Goal: Task Accomplishment & Management: Manage account settings

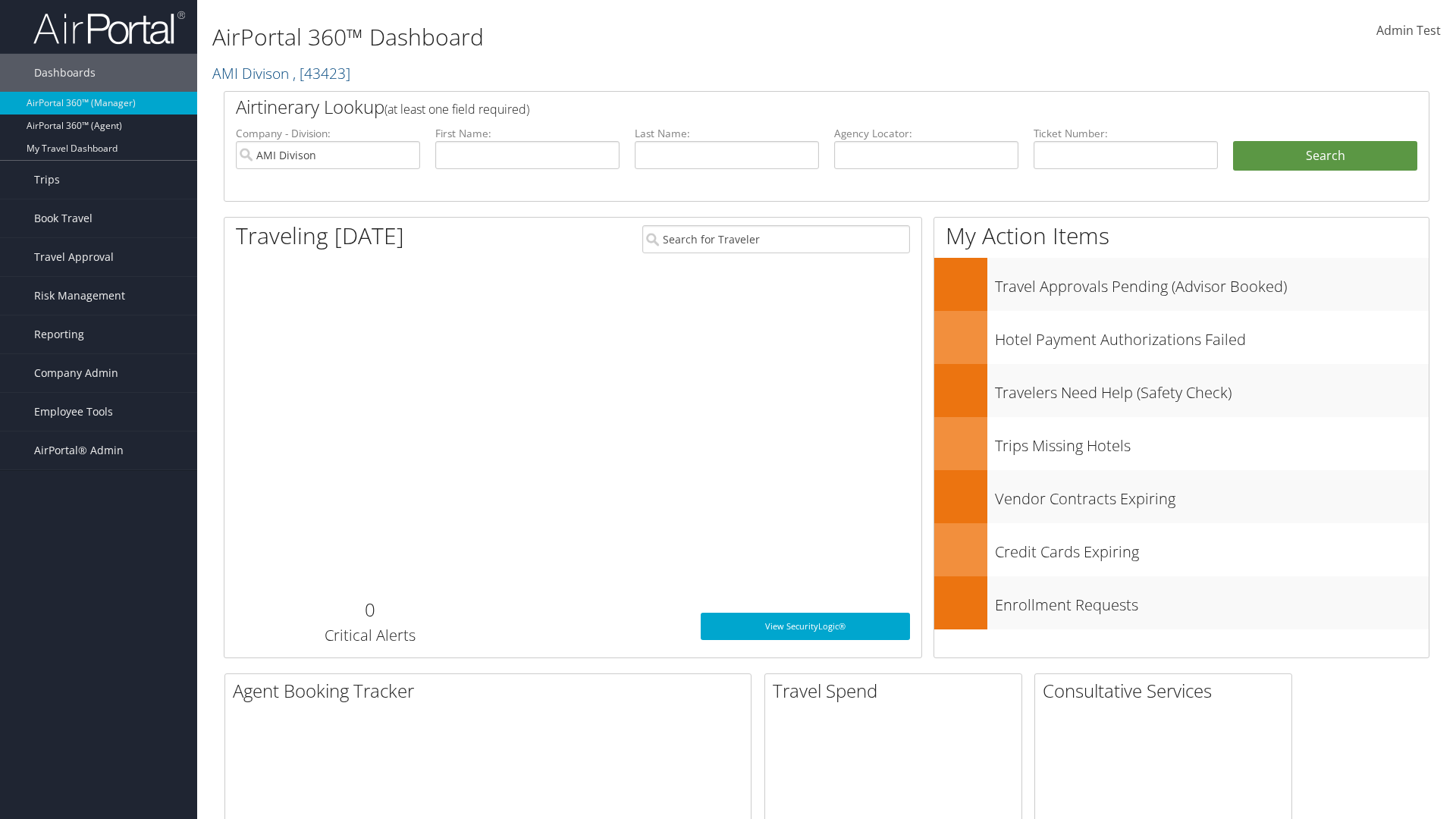
click at [98, 373] on span "Company Admin" at bounding box center [76, 373] width 84 height 38
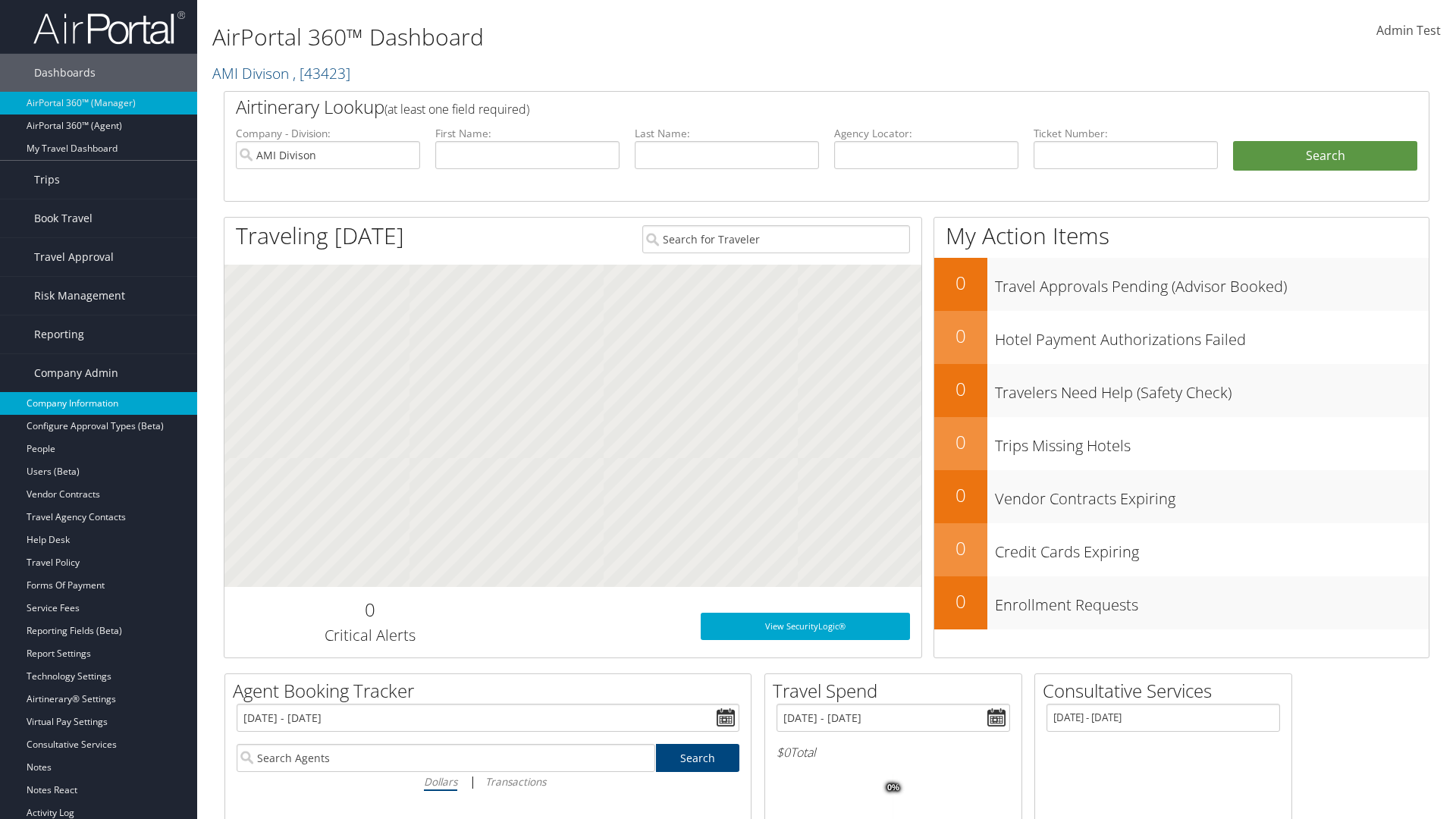
click at [98, 403] on link "Company Information" at bounding box center [98, 403] width 197 height 23
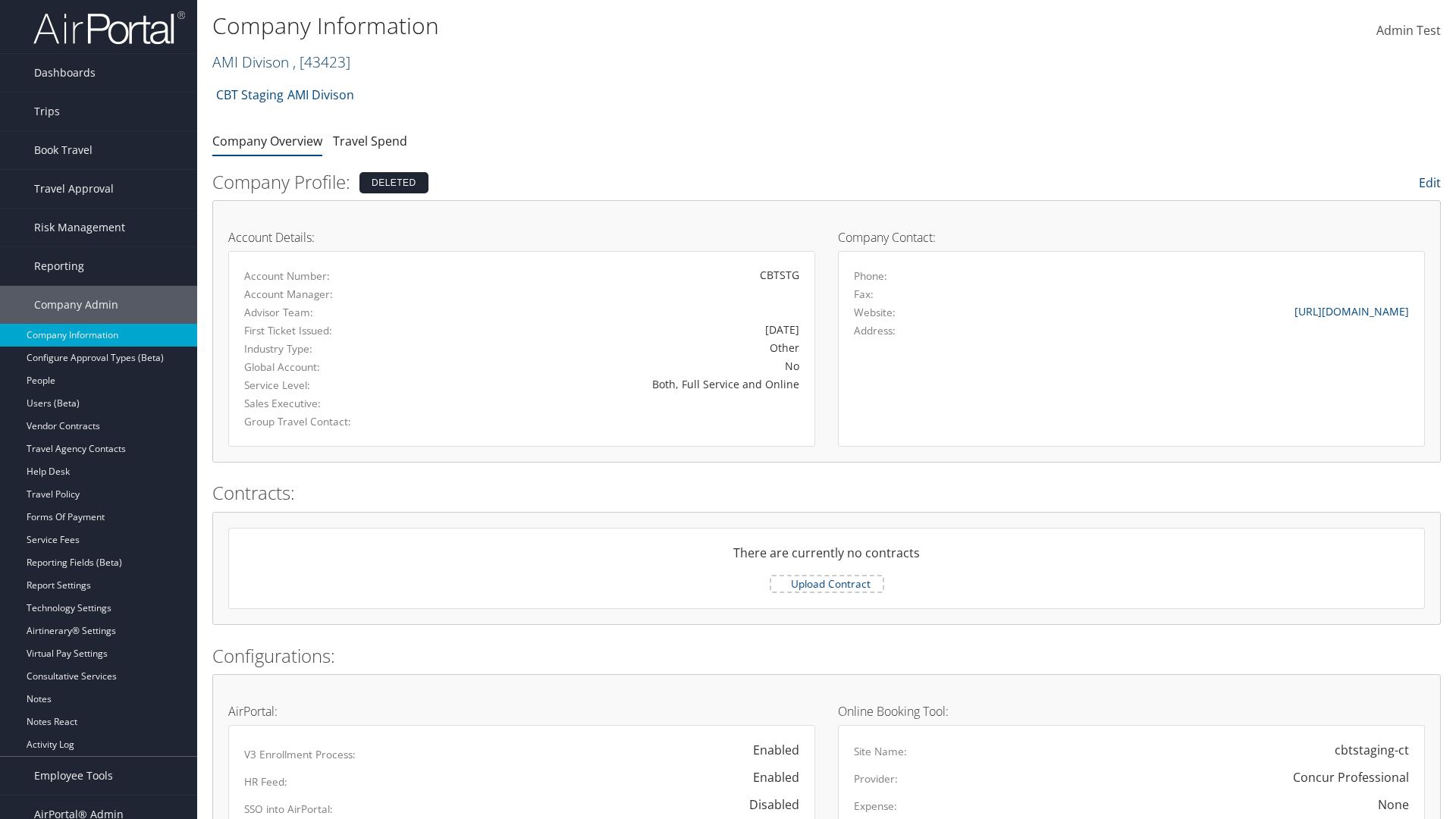
click at [250, 61] on link "AMI Divison , [ 43423 ]" at bounding box center [282, 61] width 138 height 20
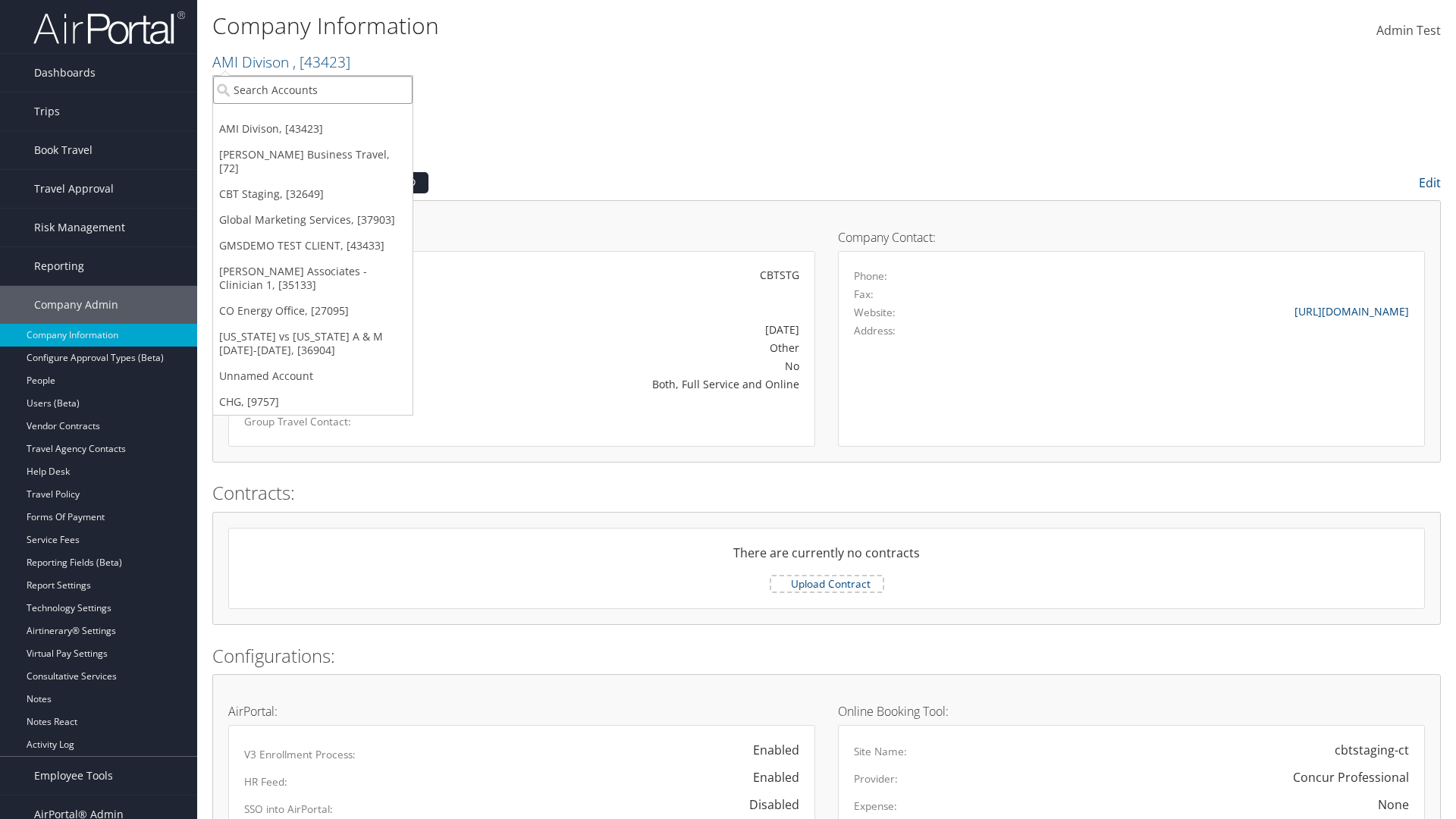
click at [313, 89] on input "search" at bounding box center [313, 90] width 200 height 28
type input "CBTSTG"
click at [313, 118] on div "CBT Staging (CBTSTG), [32649]" at bounding box center [313, 117] width 216 height 14
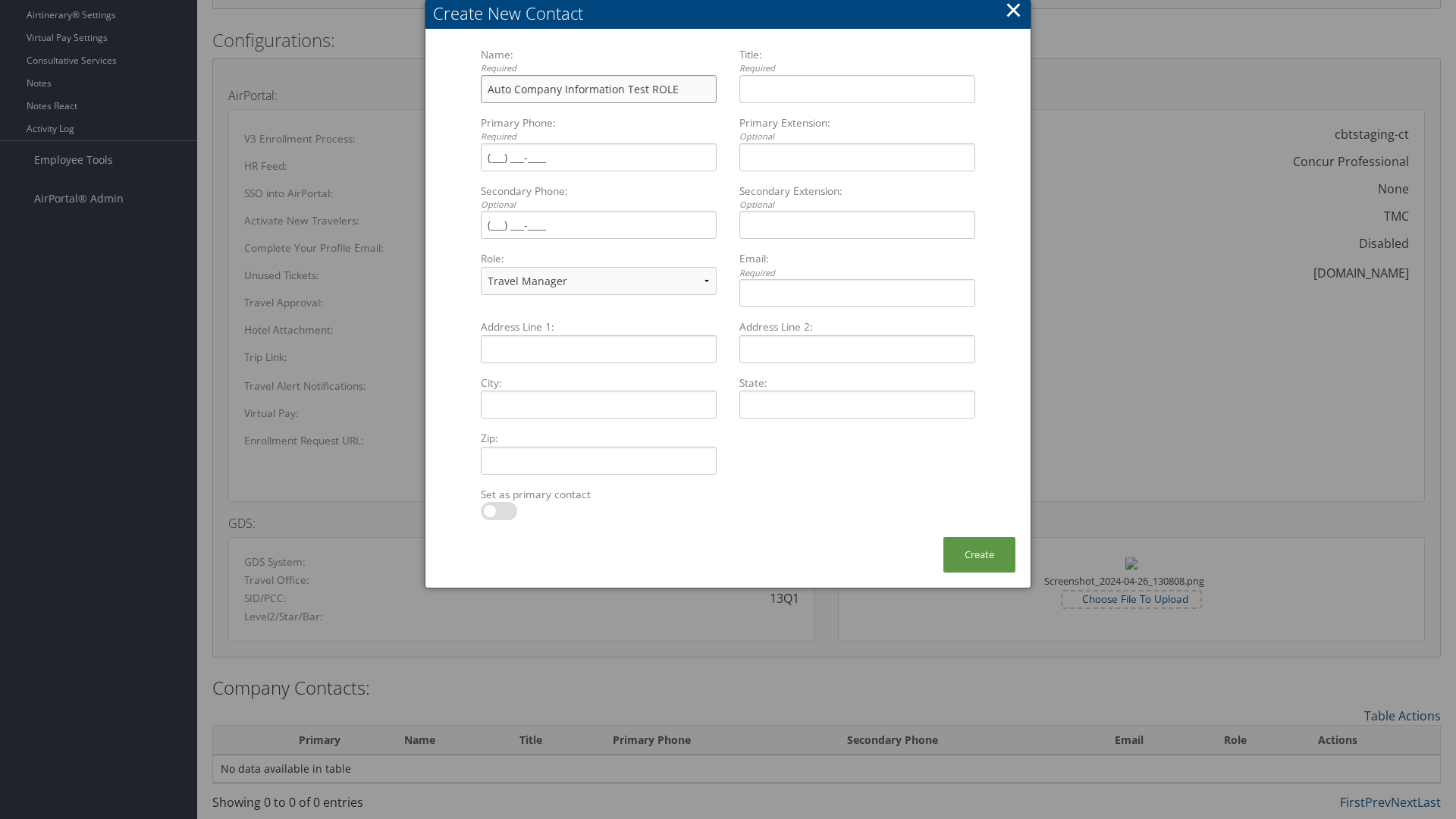
type input "Auto Company Information Test ROLE"
type input "Company Information Title ROLE"
type input "[PHONE_NUMBER]"
select select "EX"
type input "[PHONE_NUMBER]"
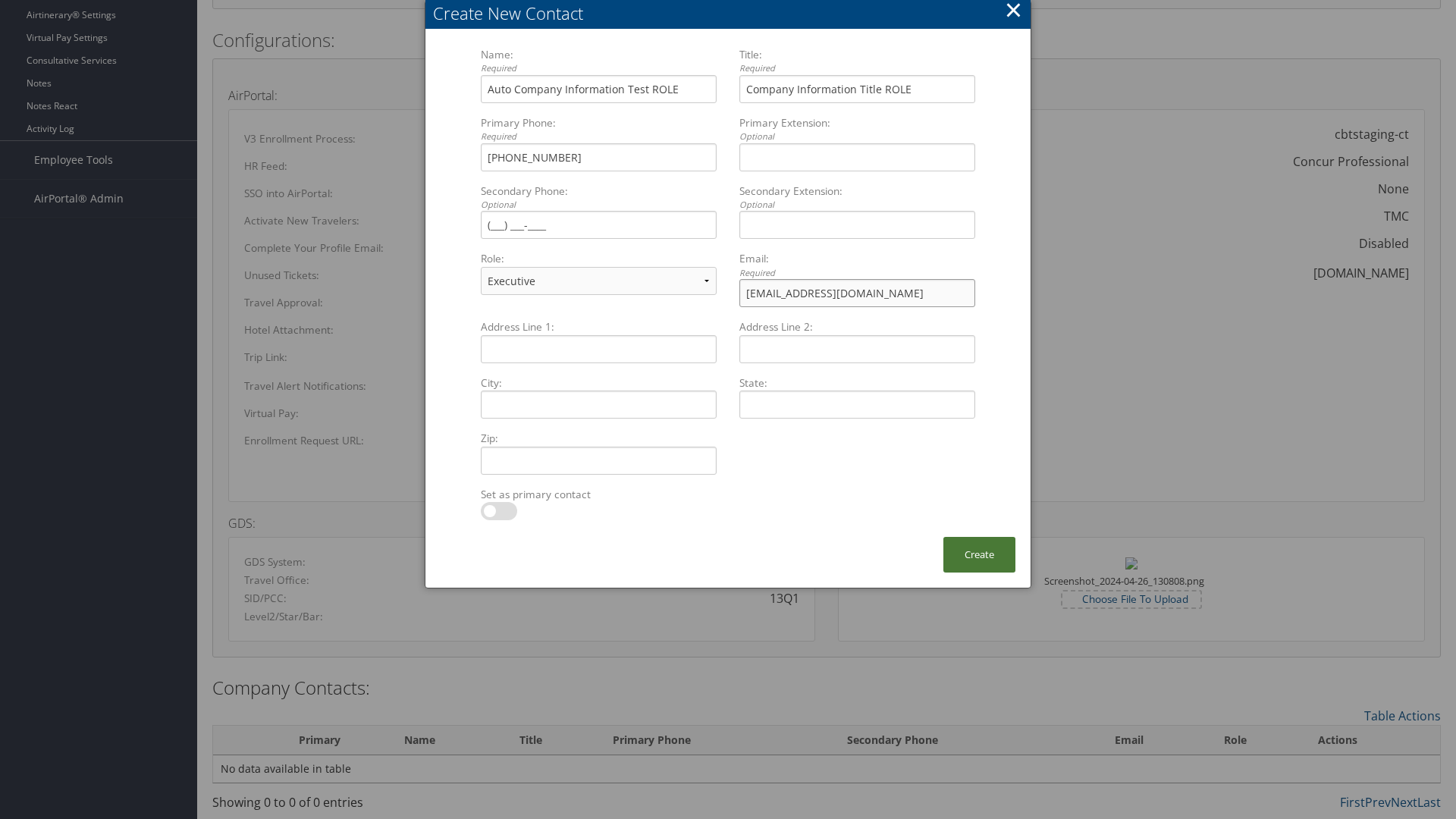
type input "[EMAIL_ADDRESS][DOMAIN_NAME]"
click at [979, 554] on button "Create" at bounding box center [980, 555] width 72 height 36
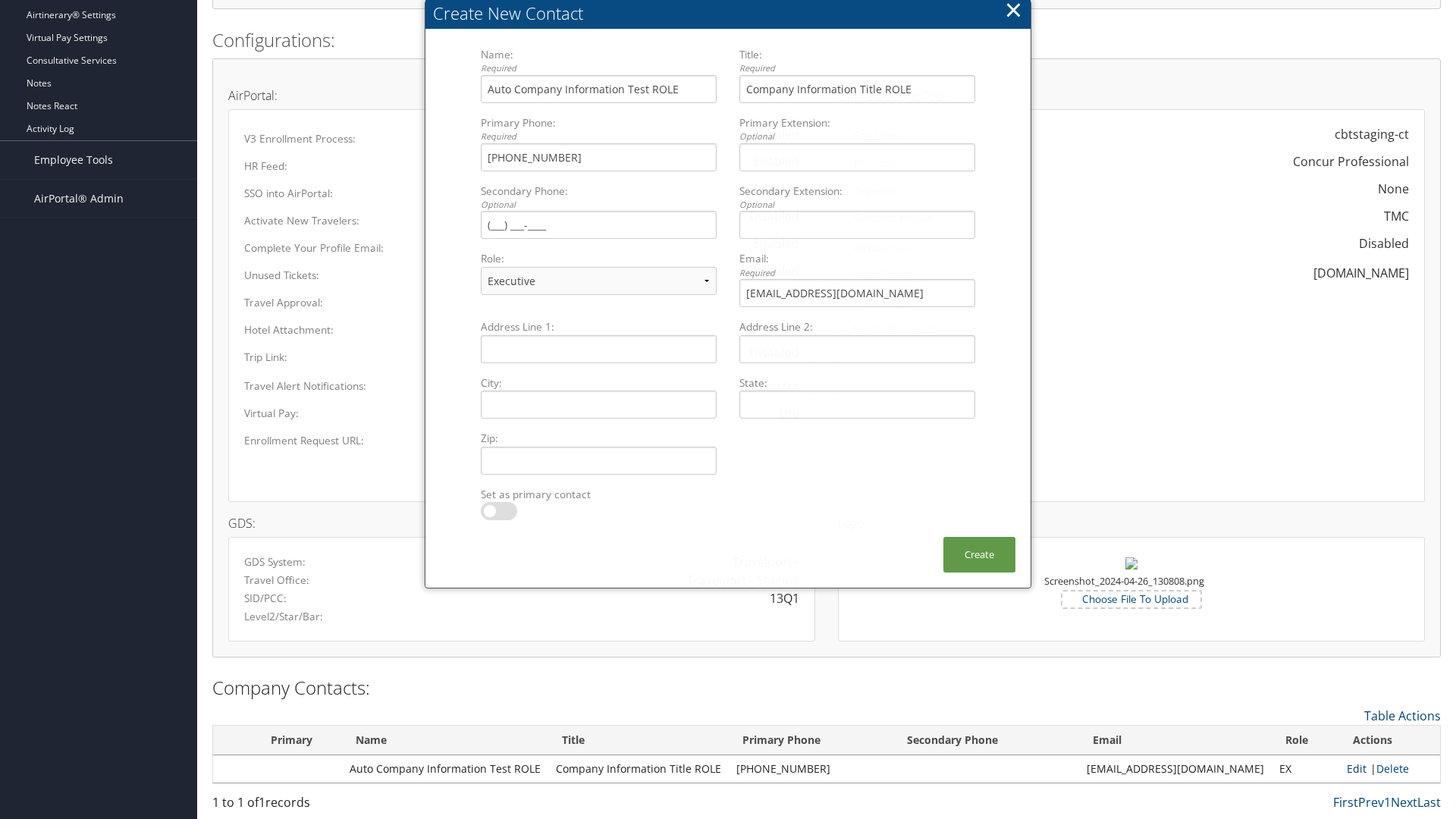
click at [1350, 768] on link "Edit" at bounding box center [1357, 768] width 20 height 15
